Goal: Use online tool/utility: Use online tool/utility

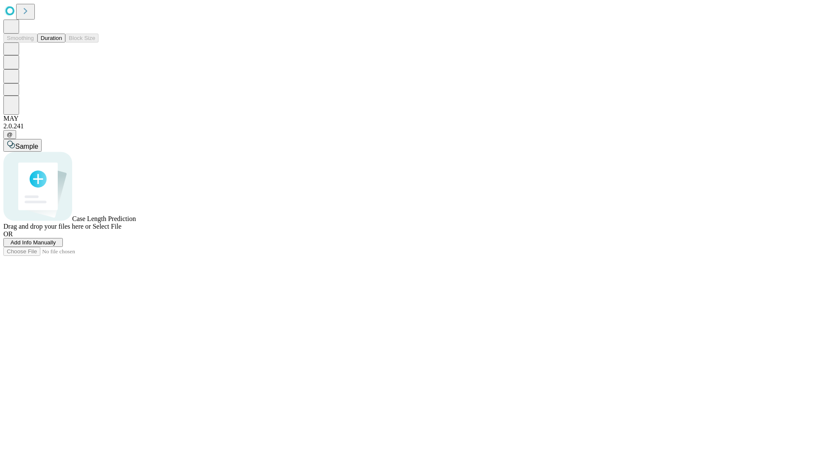
click at [62, 42] on button "Duration" at bounding box center [51, 38] width 28 height 9
click at [56, 245] on span "Add Info Manually" at bounding box center [33, 242] width 45 height 6
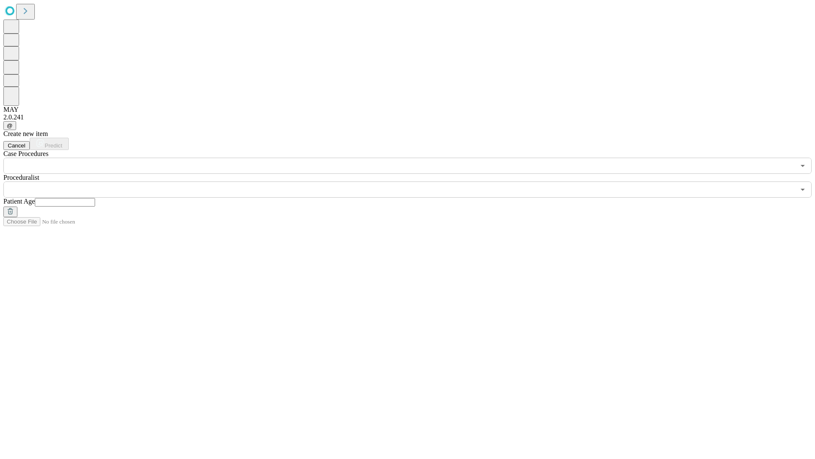
click at [95, 198] on input "text" at bounding box center [65, 202] width 60 height 8
type input "**"
click at [414, 181] on input "text" at bounding box center [399, 189] width 792 height 16
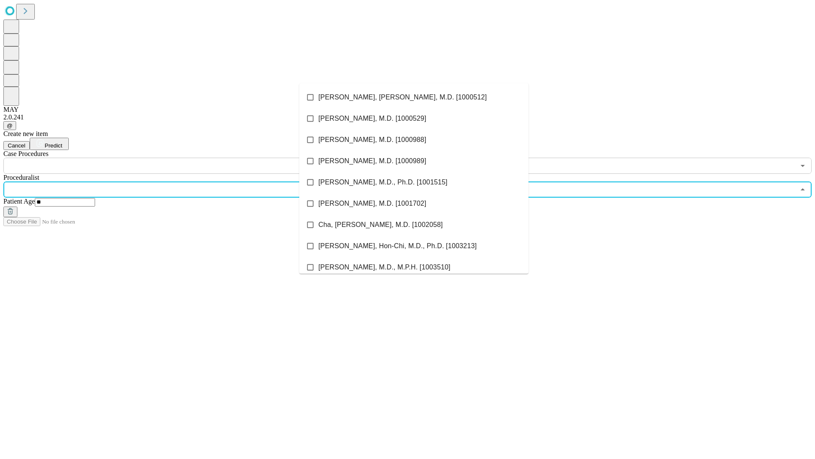
click at [414, 97] on li "[PERSON_NAME], [PERSON_NAME], M.D. [1000512]" at bounding box center [413, 97] width 229 height 21
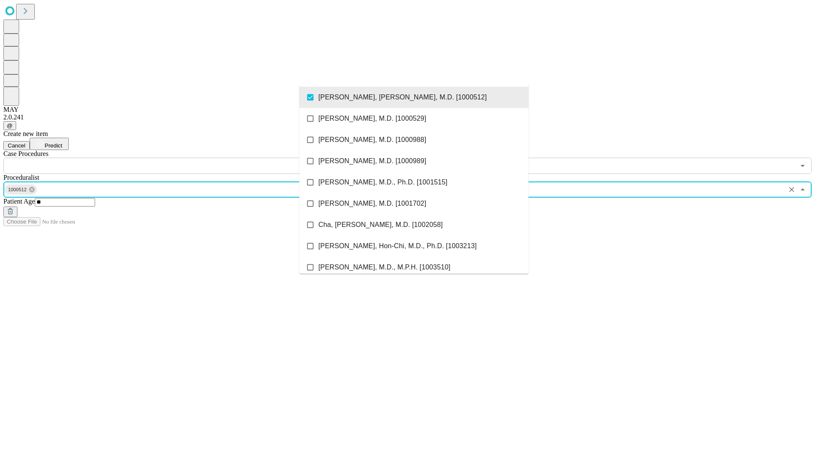
click at [178, 158] on input "text" at bounding box center [399, 166] width 792 height 16
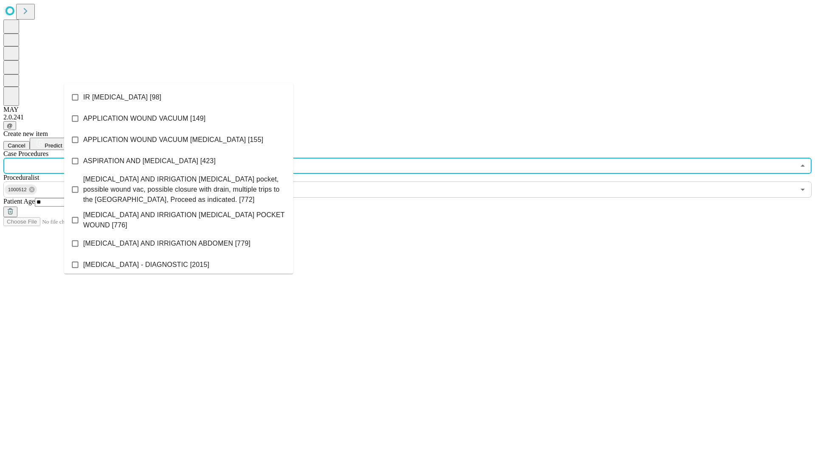
click at [179, 97] on li "IR [MEDICAL_DATA] [98]" at bounding box center [178, 97] width 229 height 21
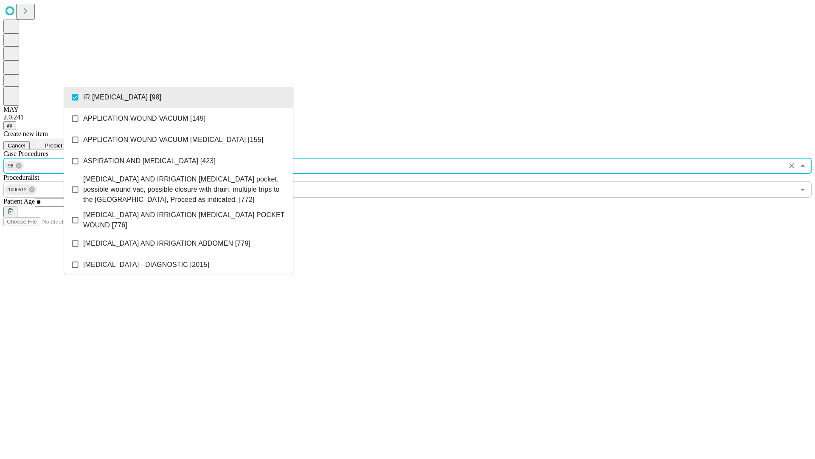
click at [62, 142] on span "Predict" at bounding box center [53, 145] width 17 height 6
